Goal: Communication & Community: Connect with others

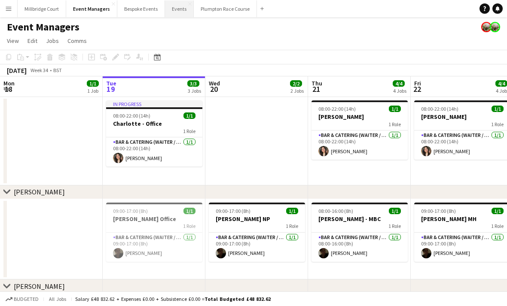
click at [176, 15] on button "Events Close" at bounding box center [179, 8] width 29 height 17
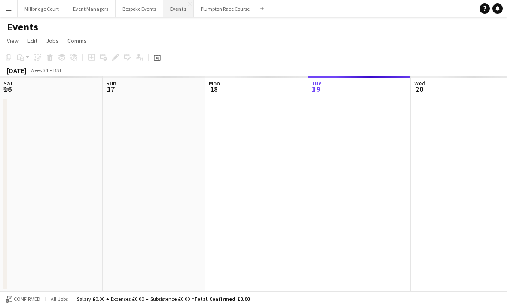
scroll to position [0, 205]
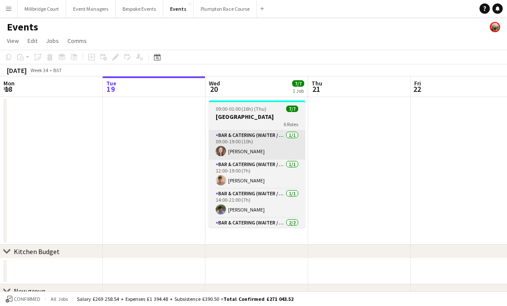
click at [253, 149] on app-card-role "Bar & Catering (Waiter / waitress) [DATE] 09:00-19:00 (10h) [PERSON_NAME]" at bounding box center [257, 145] width 96 height 29
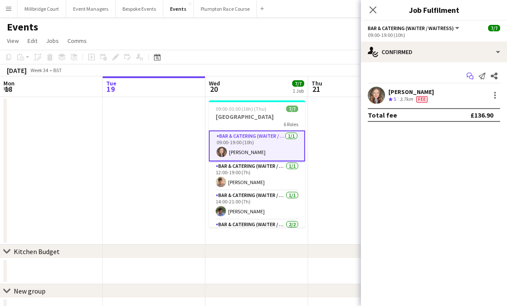
click at [466, 74] on icon "Start chat" at bounding box center [469, 76] width 7 height 7
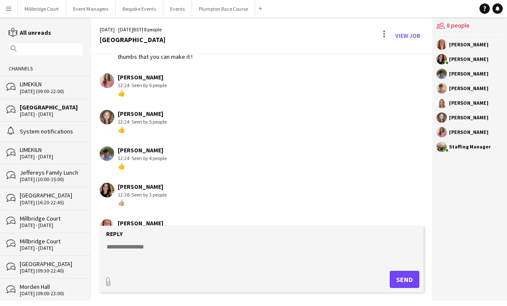
scroll to position [55, 0]
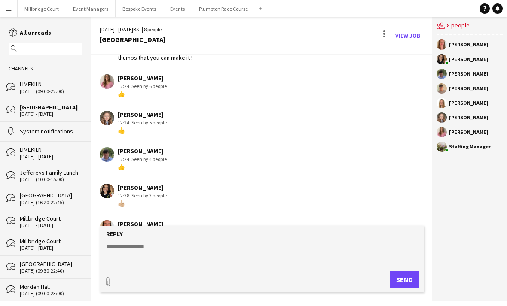
click at [461, 88] on div "[PERSON_NAME]" at bounding box center [468, 88] width 39 height 5
click at [460, 94] on app-chat-member "[PERSON_NAME]" at bounding box center [469, 90] width 66 height 15
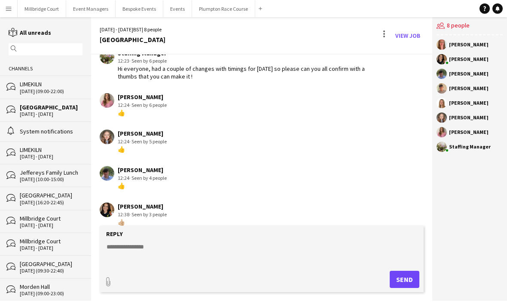
scroll to position [36, 0]
click at [163, 98] on div "[PERSON_NAME]" at bounding box center [142, 97] width 49 height 8
click at [164, 98] on div "[PERSON_NAME]" at bounding box center [142, 97] width 49 height 8
click at [164, 111] on div "👍" at bounding box center [142, 113] width 49 height 8
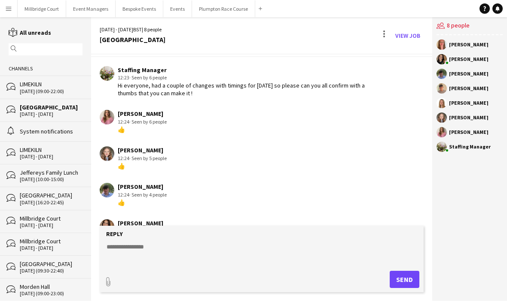
scroll to position [17, 0]
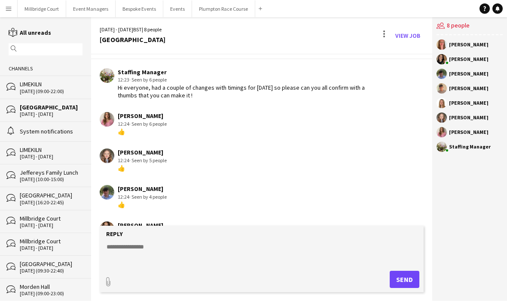
click at [466, 99] on div "[PERSON_NAME]" at bounding box center [469, 103] width 66 height 10
click at [463, 107] on div "[PERSON_NAME]" at bounding box center [469, 103] width 66 height 10
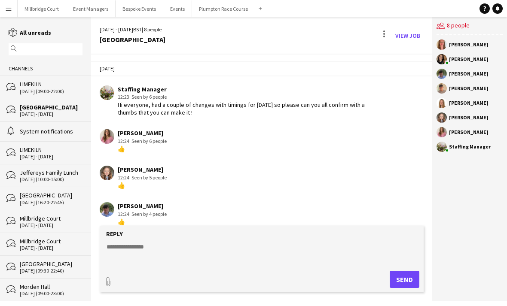
scroll to position [0, 0]
